Goal: Task Accomplishment & Management: Use online tool/utility

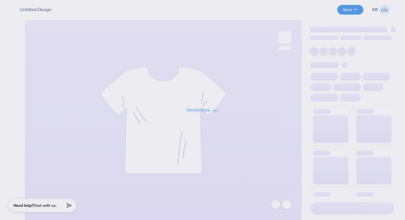
type input "DG - Parents Weekend"
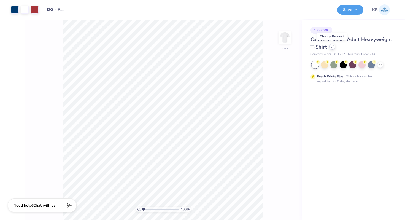
click at [332, 46] on icon at bounding box center [332, 46] width 2 height 2
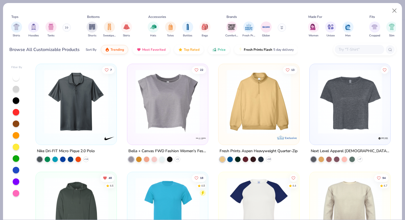
click at [346, 51] on input "text" at bounding box center [359, 49] width 42 height 6
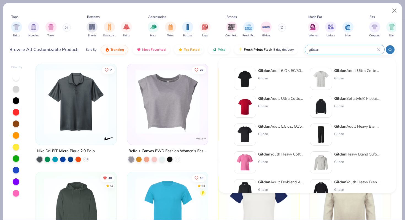
type input "gildan"
click at [343, 72] on strong "Gildan" at bounding box center [340, 70] width 12 height 5
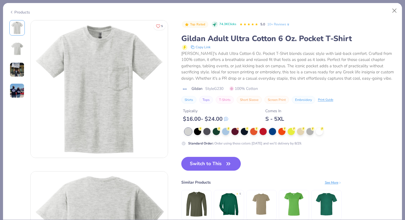
click at [14, 11] on div "Products" at bounding box center [19, 12] width 21 height 6
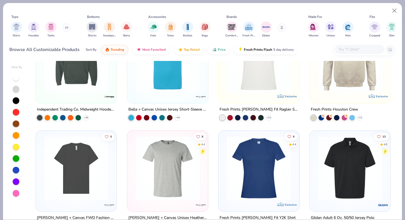
scroll to position [119, 0]
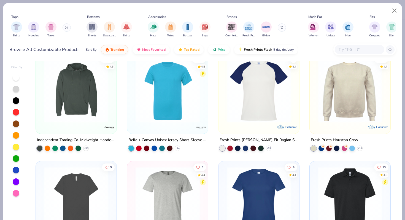
click at [370, 51] on input "text" at bounding box center [359, 49] width 42 height 6
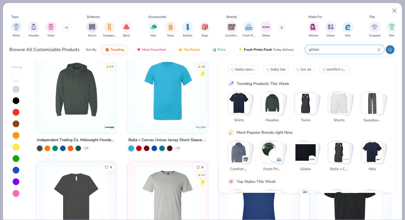
type input "gildan"
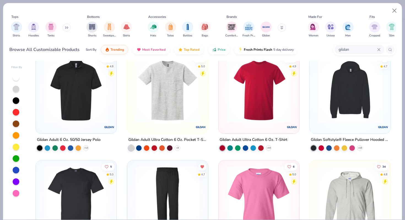
scroll to position [12, 0]
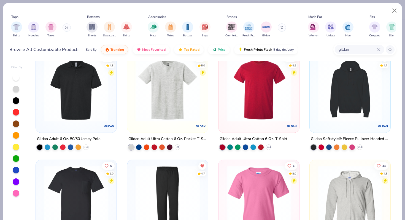
click at [236, 118] on img at bounding box center [259, 89] width 70 height 64
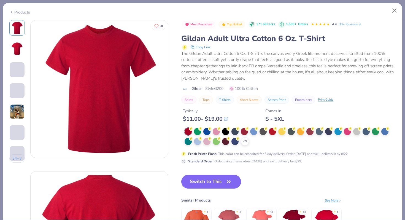
click at [17, 89] on span at bounding box center [17, 90] width 15 height 15
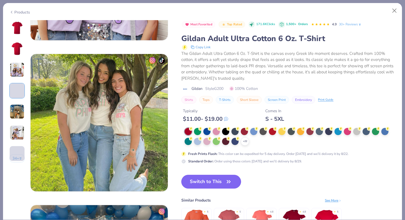
click at [18, 104] on img at bounding box center [17, 111] width 15 height 15
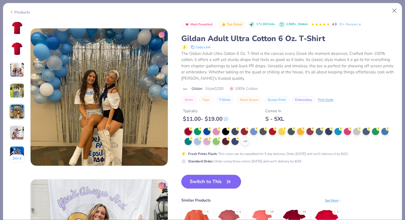
scroll to position [603, 0]
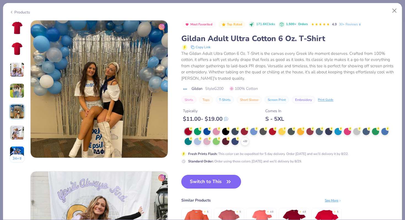
click at [17, 129] on img at bounding box center [17, 132] width 15 height 15
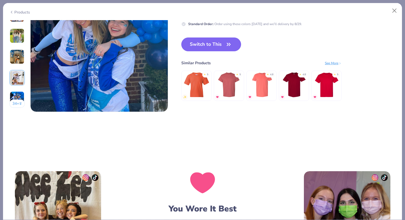
scroll to position [890, 0]
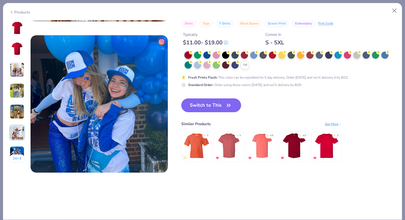
click at [288, 145] on img at bounding box center [294, 145] width 26 height 26
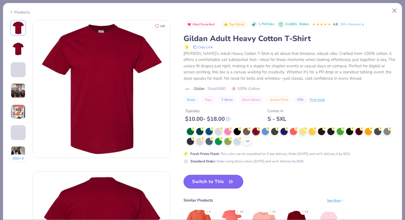
click at [22, 48] on img at bounding box center [18, 48] width 13 height 13
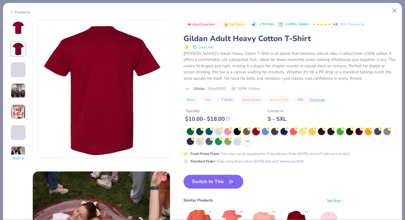
click at [19, 76] on span at bounding box center [18, 69] width 15 height 15
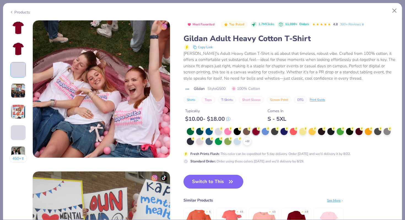
click at [18, 90] on img at bounding box center [18, 90] width 15 height 15
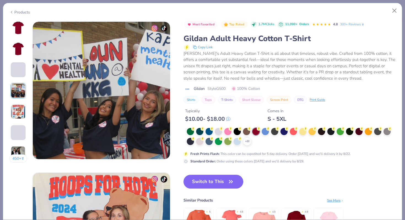
scroll to position [452, 0]
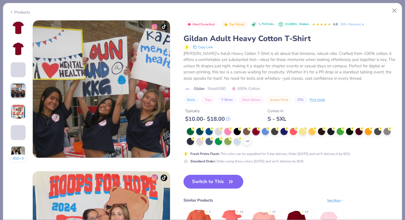
click at [19, 107] on img at bounding box center [18, 111] width 15 height 15
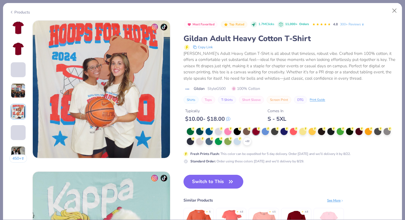
scroll to position [603, 0]
click at [18, 116] on img at bounding box center [18, 111] width 15 height 15
click at [18, 127] on span at bounding box center [18, 132] width 15 height 15
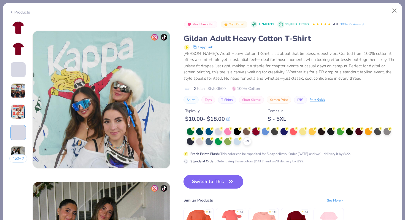
scroll to position [754, 0]
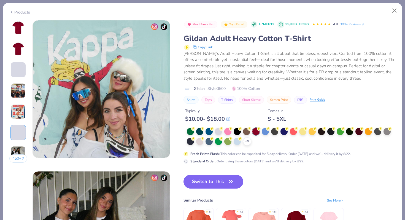
click at [18, 138] on span at bounding box center [18, 132] width 15 height 15
click at [19, 149] on img at bounding box center [18, 153] width 15 height 15
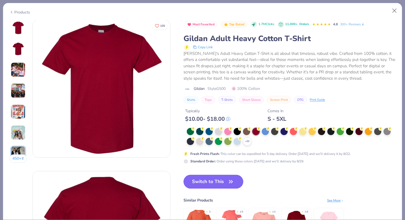
scroll to position [0, 0]
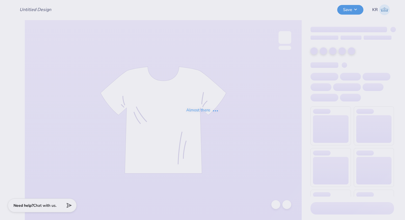
type input "DG - Parents Weekend"
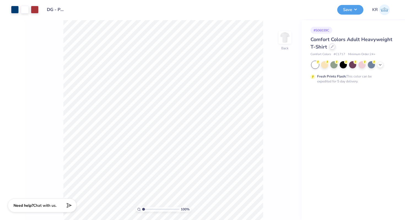
click at [332, 48] on div at bounding box center [332, 46] width 6 height 6
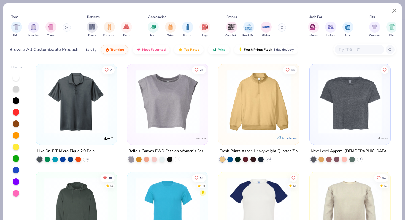
click at [347, 50] on input "text" at bounding box center [359, 49] width 42 height 6
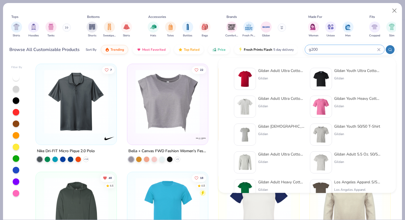
type input "g200"
click at [283, 72] on div "Gildan Adult Ultra Cotton 6 Oz. T-Shirt" at bounding box center [281, 71] width 46 height 6
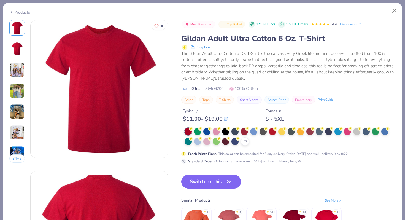
click at [18, 69] on img at bounding box center [17, 69] width 15 height 15
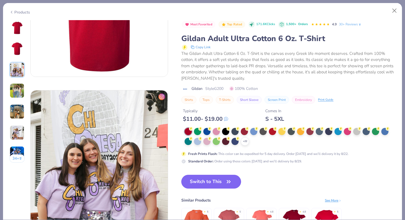
scroll to position [302, 0]
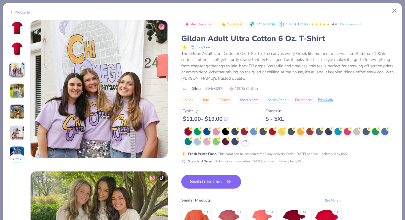
click at [20, 89] on img at bounding box center [17, 90] width 15 height 15
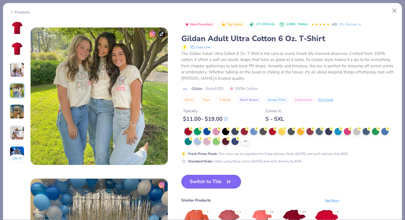
scroll to position [452, 0]
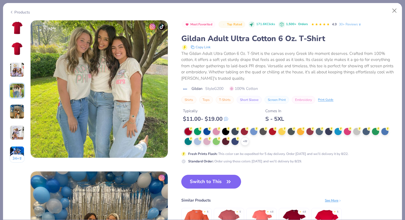
click at [19, 109] on img at bounding box center [17, 111] width 15 height 15
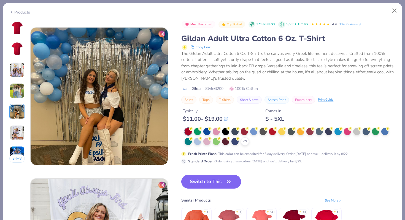
scroll to position [603, 0]
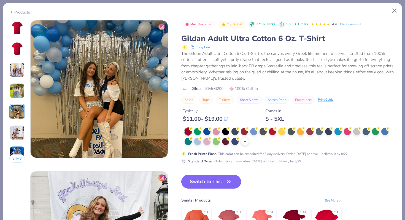
click at [247, 141] on div "+ 22" at bounding box center [245, 141] width 8 height 8
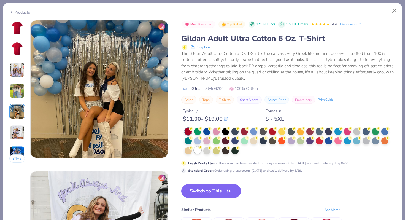
click at [198, 151] on div at bounding box center [197, 149] width 7 height 7
click at [213, 192] on button "Switch to This" at bounding box center [211, 191] width 60 height 14
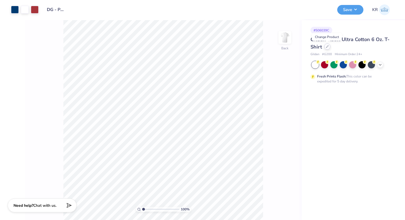
click at [328, 47] on div at bounding box center [327, 46] width 6 height 6
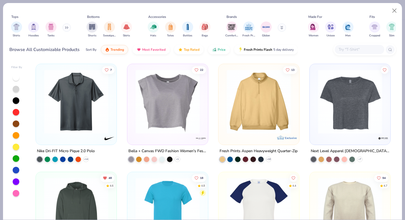
click at [342, 53] on input "text" at bounding box center [359, 49] width 42 height 6
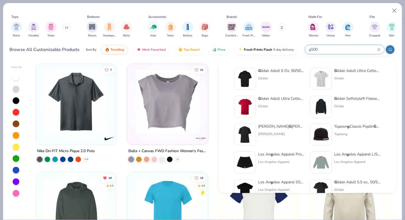
type input "g500"
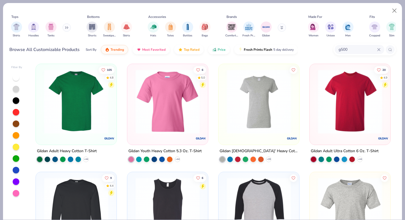
click at [99, 112] on img at bounding box center [76, 101] width 70 height 64
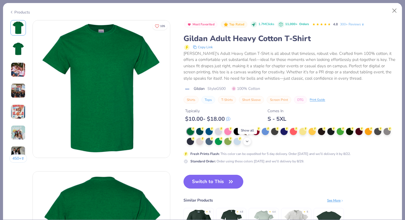
click at [249, 142] on icon at bounding box center [247, 141] width 4 height 4
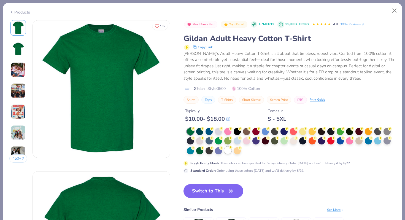
click at [227, 150] on div at bounding box center [227, 149] width 7 height 7
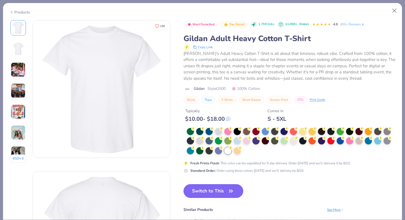
click at [20, 76] on img at bounding box center [18, 69] width 15 height 15
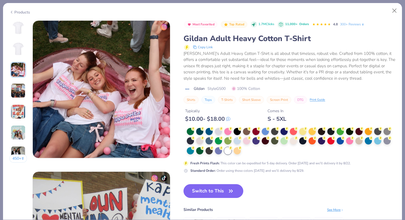
scroll to position [302, 0]
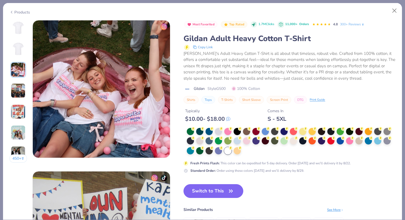
click at [20, 86] on img at bounding box center [18, 90] width 15 height 15
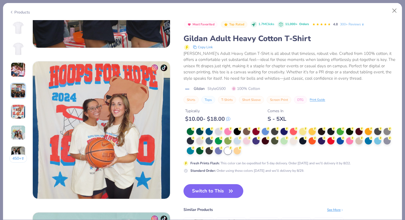
scroll to position [563, 0]
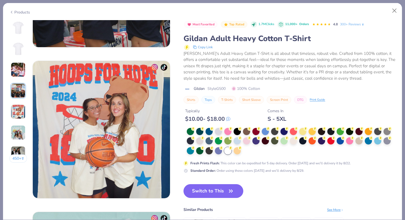
click at [22, 136] on img at bounding box center [18, 132] width 15 height 15
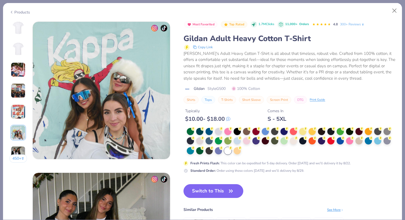
scroll to position [754, 0]
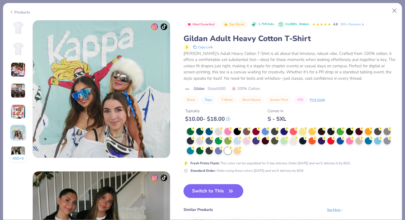
click at [20, 148] on img at bounding box center [18, 153] width 15 height 15
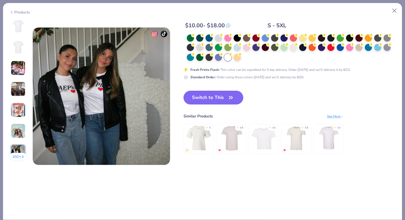
scroll to position [905, 0]
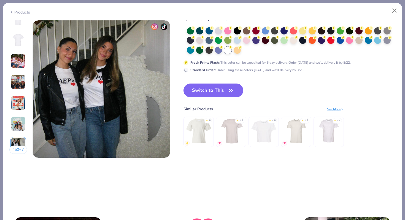
click at [20, 151] on button "450 +" at bounding box center [18, 149] width 18 height 8
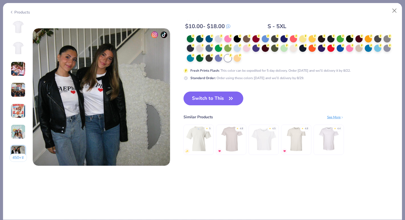
scroll to position [941, 0]
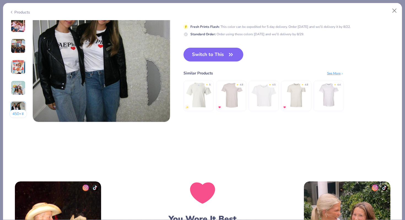
click at [198, 101] on img at bounding box center [199, 94] width 26 height 26
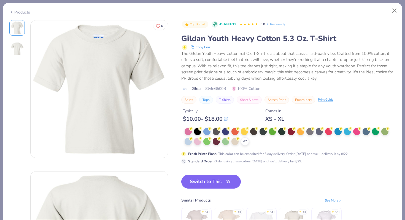
click at [20, 13] on div "Products" at bounding box center [19, 12] width 21 height 6
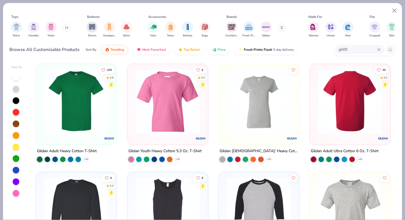
click at [315, 104] on img at bounding box center [280, 101] width 70 height 64
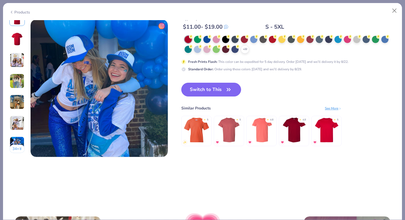
scroll to position [907, 0]
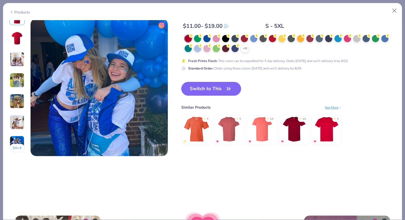
click at [15, 148] on button "34 +" at bounding box center [17, 148] width 16 height 8
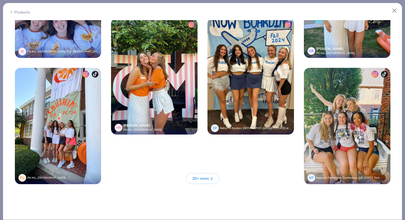
scroll to position [1433, 0]
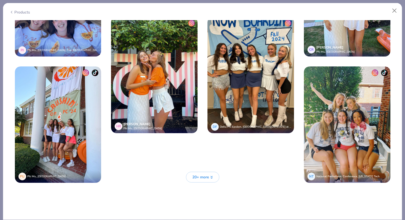
click at [191, 178] on button "20+ more" at bounding box center [202, 176] width 33 height 11
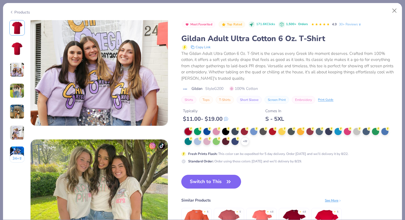
scroll to position [271, 0]
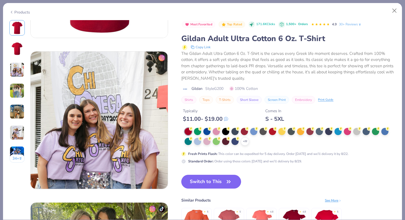
click at [15, 13] on div "Products" at bounding box center [19, 12] width 21 height 6
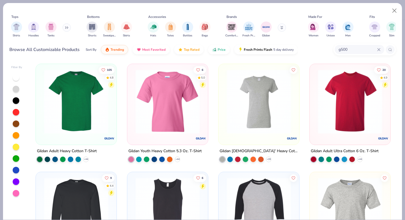
click at [87, 113] on img at bounding box center [76, 101] width 70 height 64
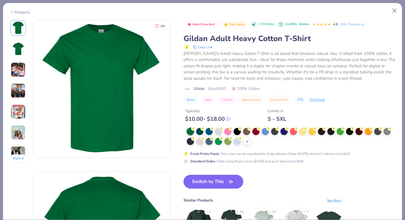
click at [248, 141] on polyline at bounding box center [247, 141] width 2 height 1
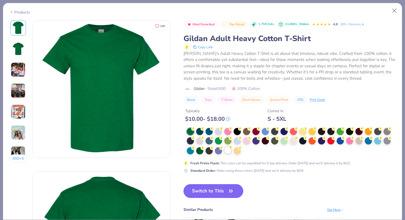
click at [228, 151] on div at bounding box center [227, 149] width 7 height 7
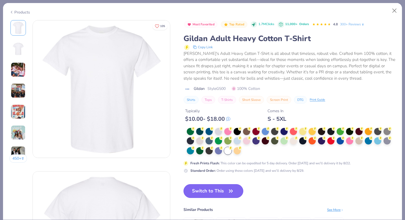
click at [211, 191] on button "Switch to This" at bounding box center [213, 191] width 60 height 14
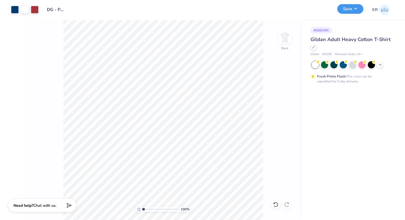
click at [349, 11] on button "Save" at bounding box center [350, 9] width 26 height 10
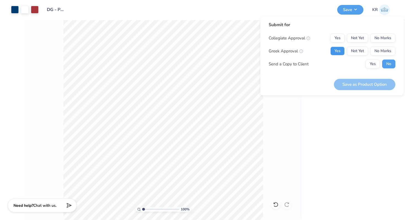
click at [336, 51] on button "Yes" at bounding box center [337, 51] width 14 height 9
click at [378, 42] on button "No Marks" at bounding box center [382, 38] width 25 height 9
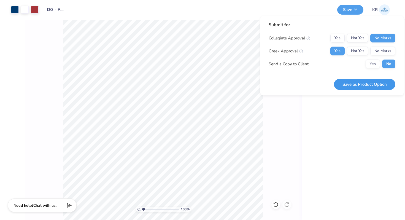
click at [359, 86] on button "Save as Product Option" at bounding box center [364, 84] width 61 height 11
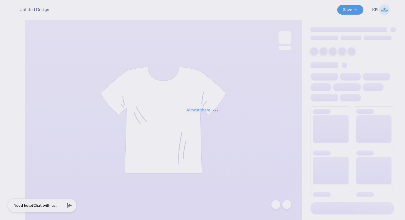
type input "DG - Parents Weekend"
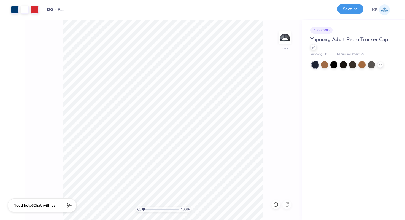
click at [355, 11] on button "Save" at bounding box center [350, 9] width 26 height 10
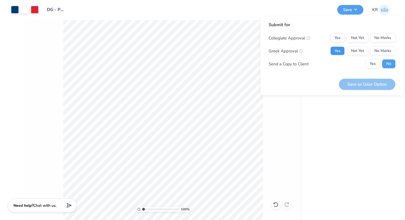
click at [339, 53] on button "Yes" at bounding box center [337, 51] width 14 height 9
click at [386, 39] on button "No Marks" at bounding box center [382, 38] width 25 height 9
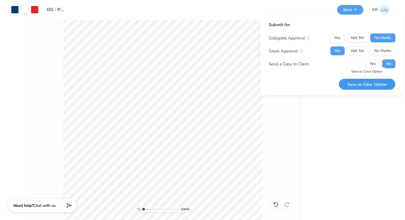
click at [360, 82] on button "Save as Color Option" at bounding box center [367, 83] width 56 height 11
